Goal: Information Seeking & Learning: Learn about a topic

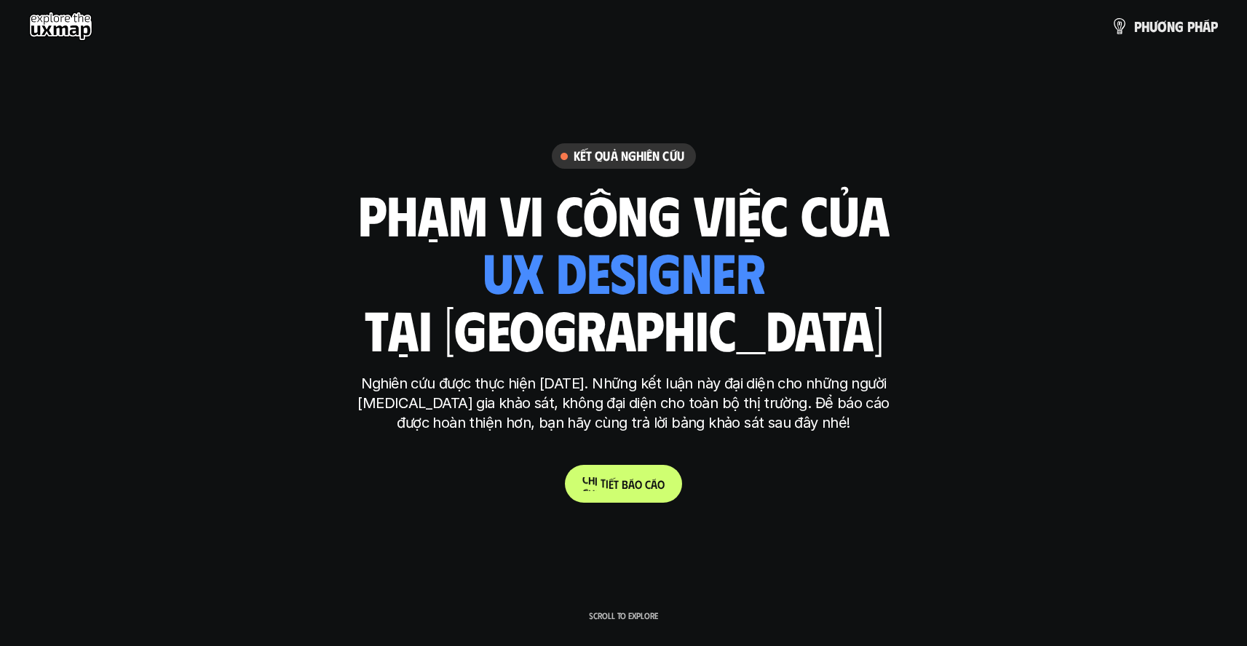
click at [618, 492] on link "C h i t i ế t b á o c á o" at bounding box center [623, 484] width 117 height 38
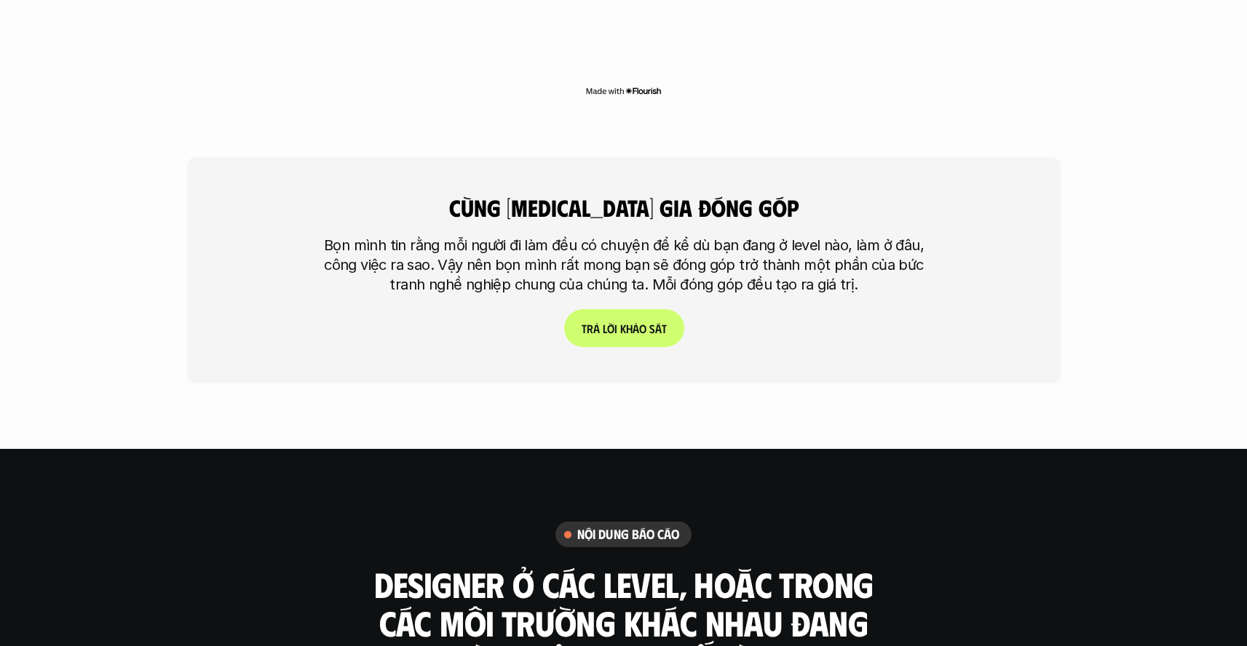
scroll to position [3579, 0]
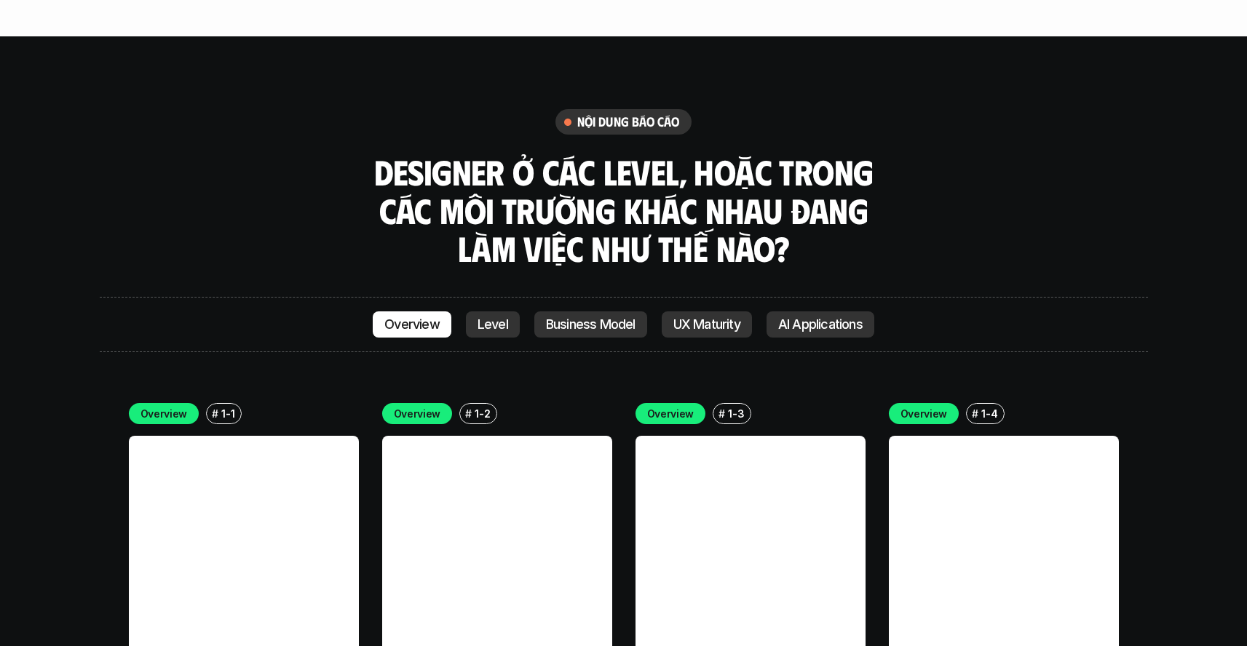
click at [499, 317] on p "Level" at bounding box center [492, 324] width 31 height 15
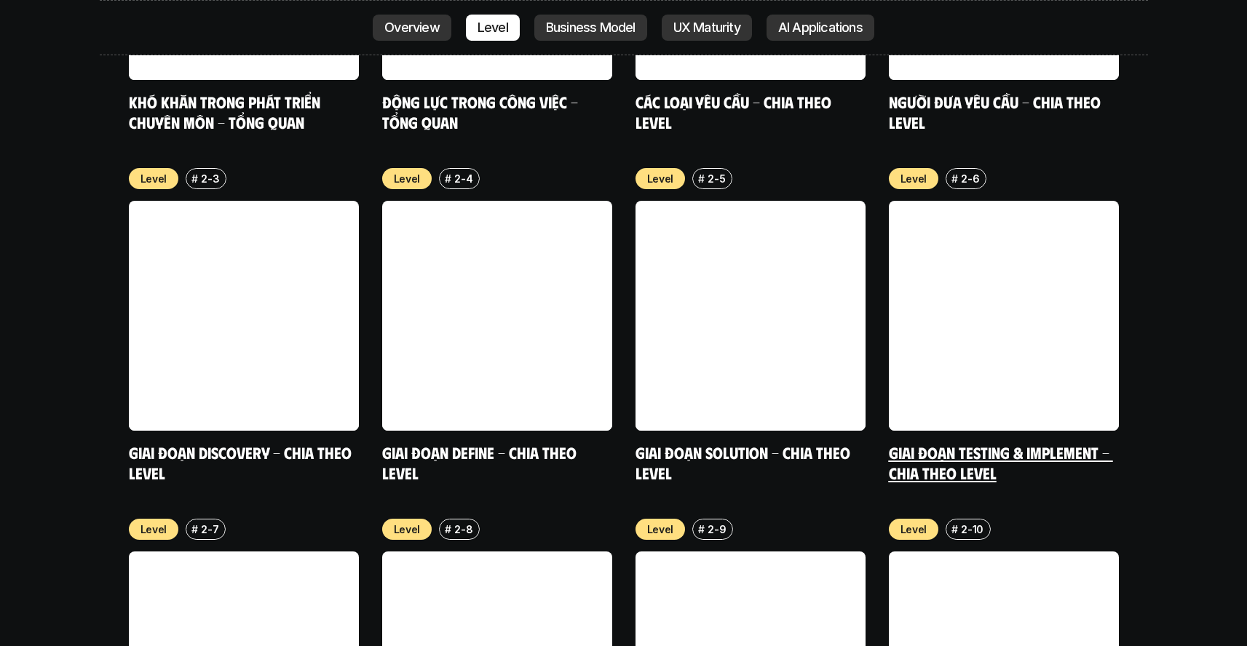
scroll to position [5276, 0]
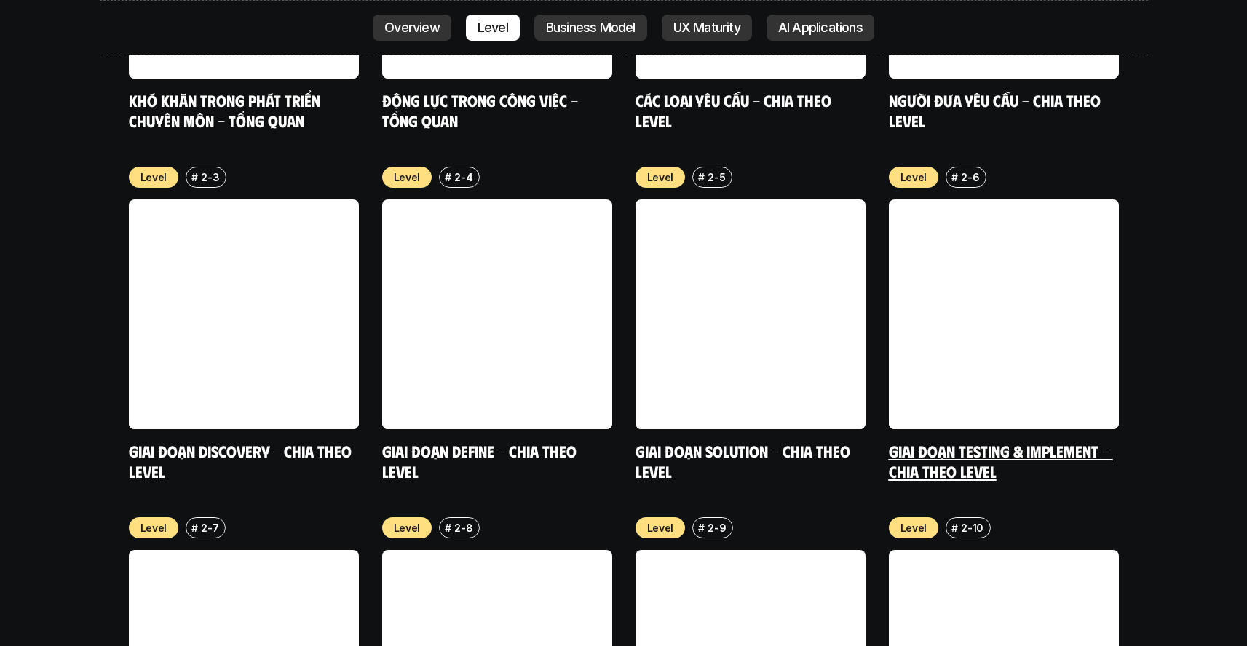
click at [1004, 253] on link at bounding box center [1004, 314] width 230 height 230
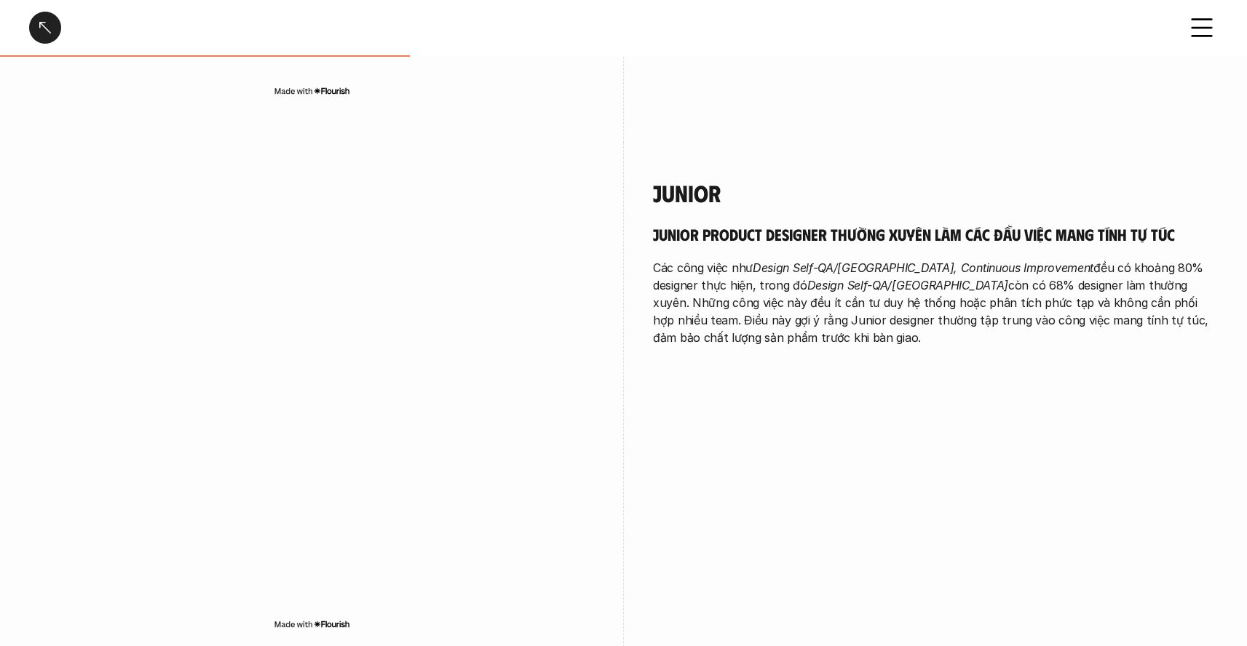
scroll to position [1319, 0]
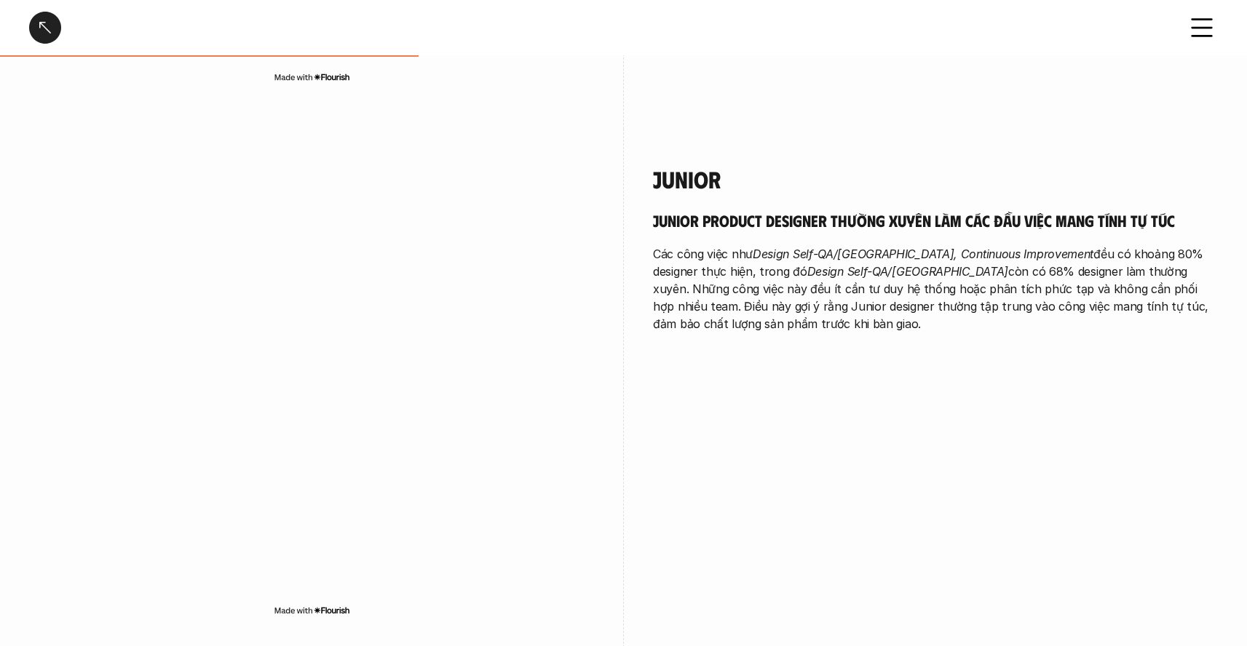
click at [48, 39] on div at bounding box center [45, 28] width 32 height 32
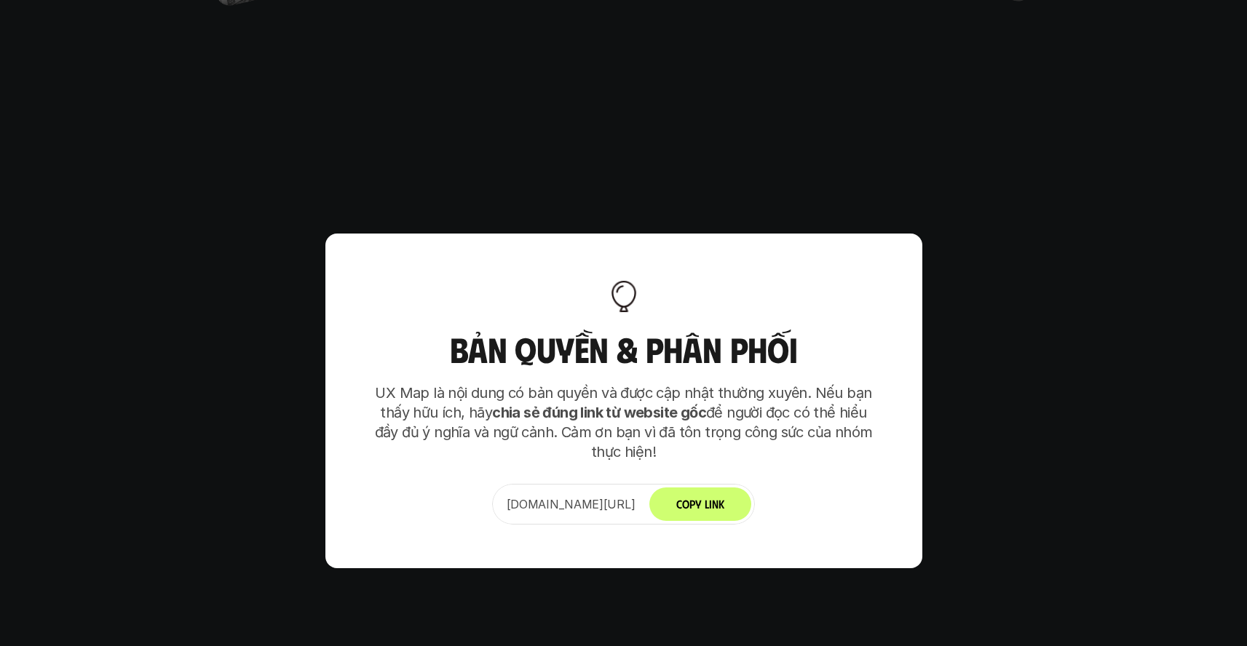
scroll to position [9139, 0]
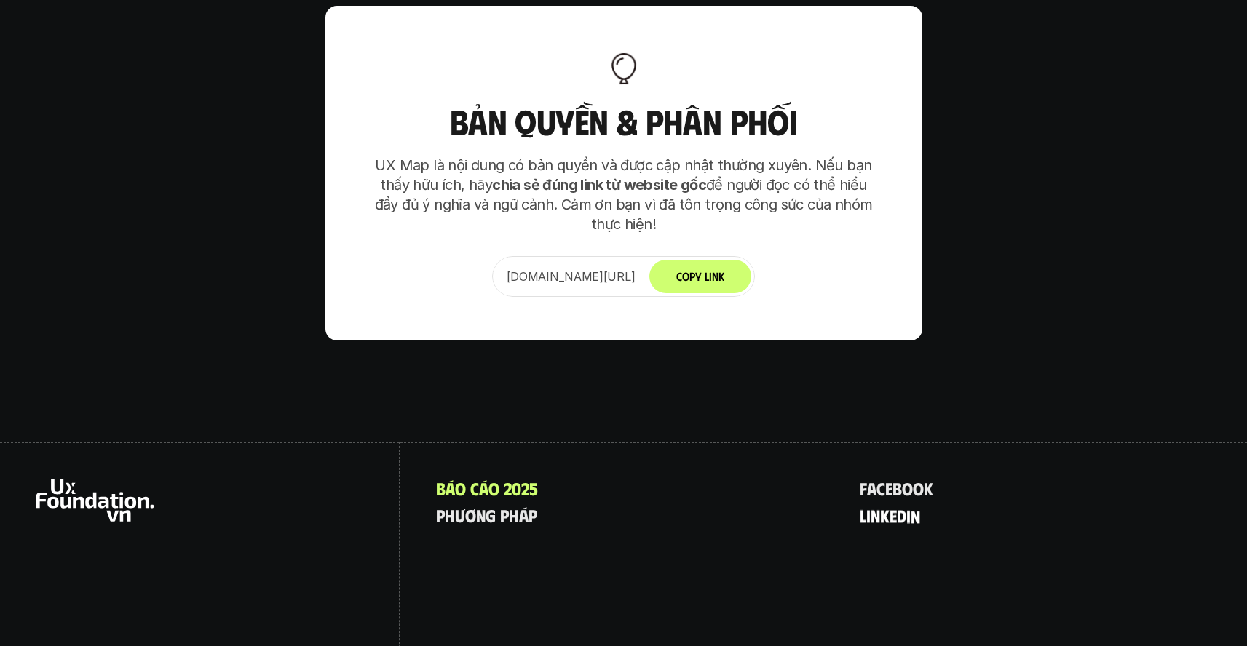
click at [905, 506] on p "l i n k e d i n" at bounding box center [889, 515] width 60 height 19
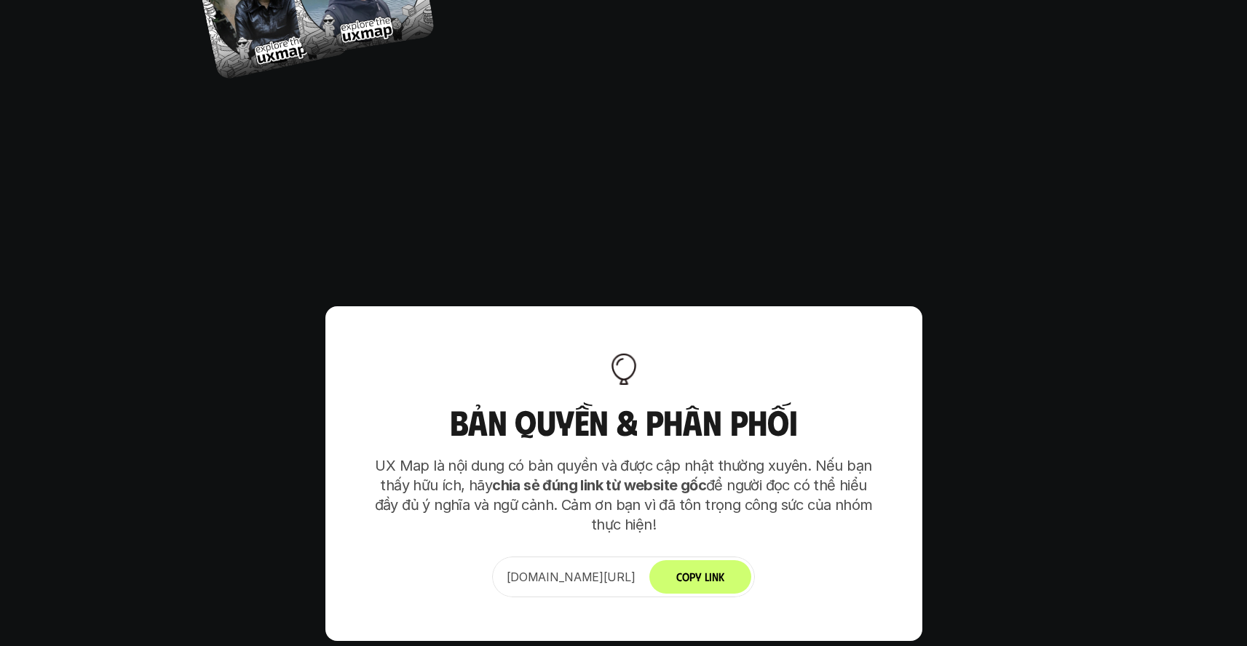
scroll to position [9139, 0]
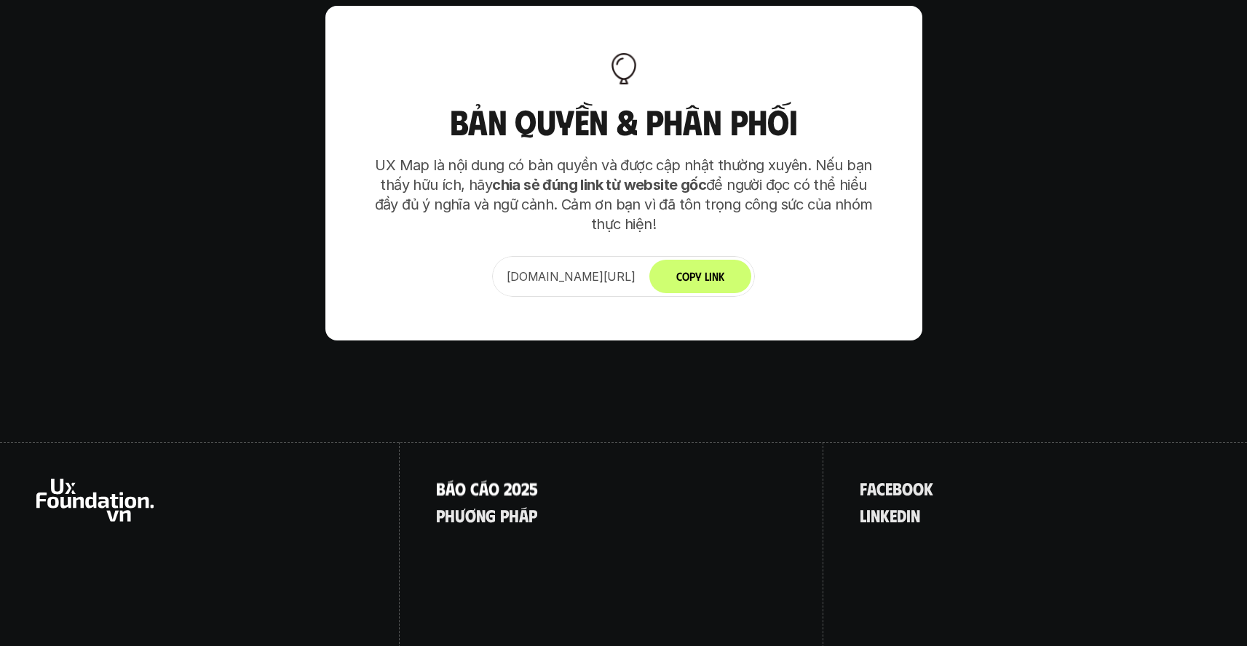
click at [486, 479] on p "B á o c á o 2 0 2 5" at bounding box center [487, 488] width 102 height 19
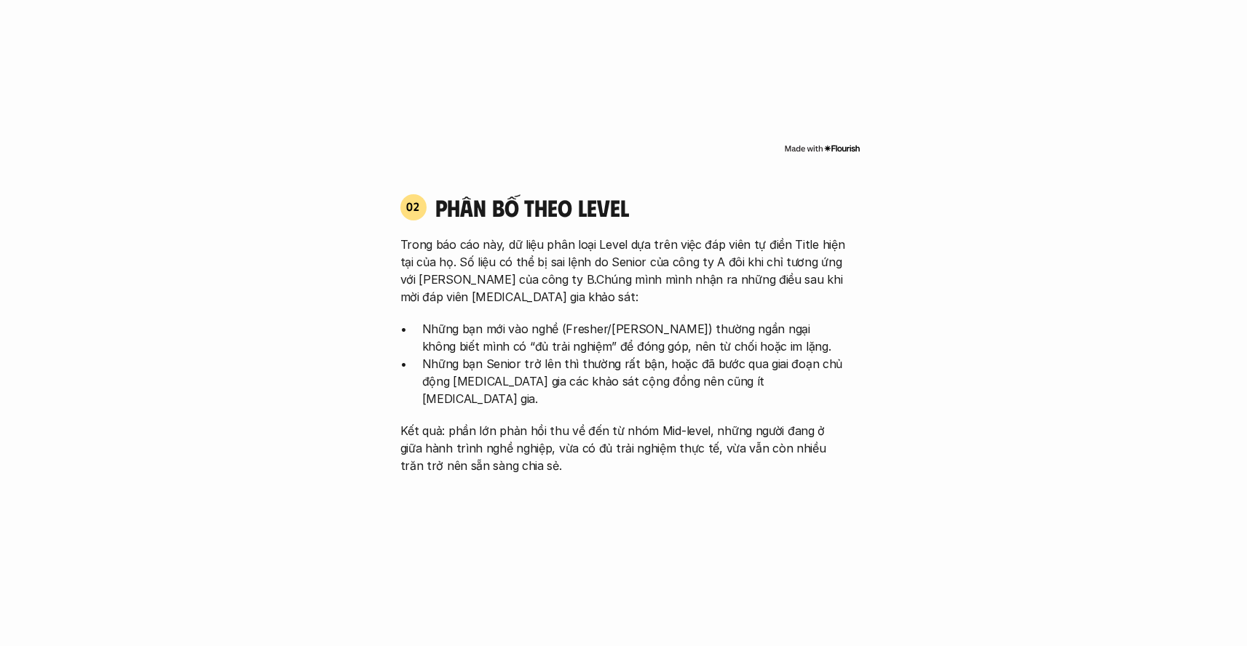
scroll to position [1391, 0]
